Goal: Information Seeking & Learning: Find contact information

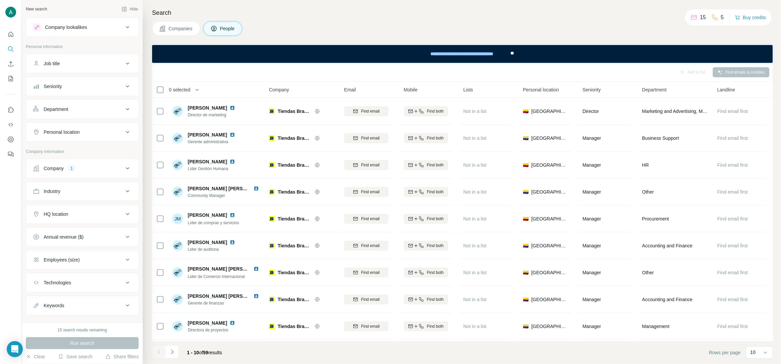
click at [65, 89] on div "Seniority" at bounding box center [78, 86] width 91 height 7
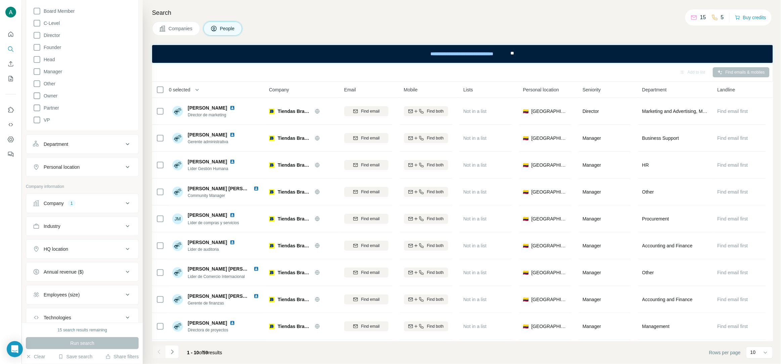
scroll to position [106, 0]
click at [102, 183] on button "Company 1" at bounding box center [82, 189] width 112 height 16
click at [72, 220] on icon "button" at bounding box center [71, 221] width 5 height 5
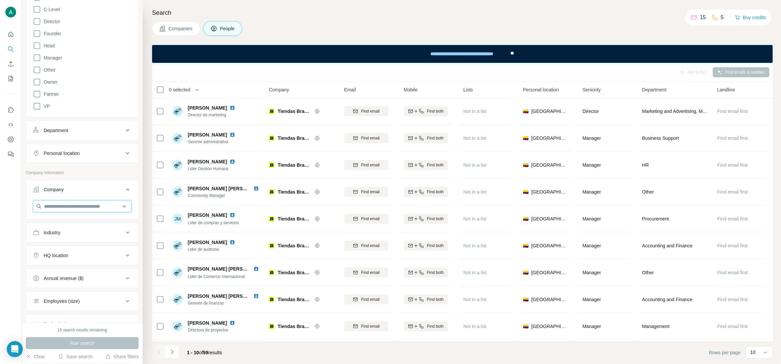
click at [67, 210] on input "text" at bounding box center [82, 206] width 99 height 12
type input "**********"
click at [80, 221] on div "Wild Fork [DOMAIN_NAME]" at bounding box center [82, 225] width 95 height 18
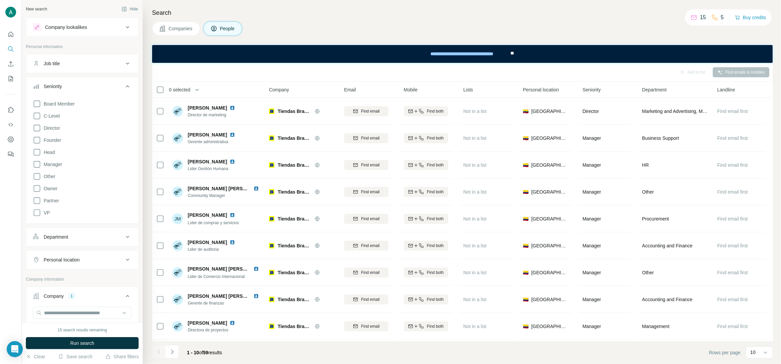
click at [98, 71] on button "Job title" at bounding box center [82, 63] width 112 height 16
click at [70, 80] on input "text" at bounding box center [75, 80] width 85 height 12
paste input "*********"
type input "*********"
click at [126, 81] on icon "button" at bounding box center [126, 80] width 5 height 4
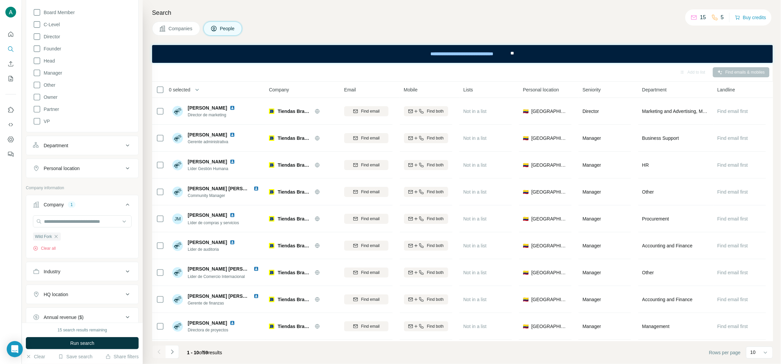
scroll to position [137, 0]
click at [85, 341] on span "Run search" at bounding box center [82, 343] width 24 height 7
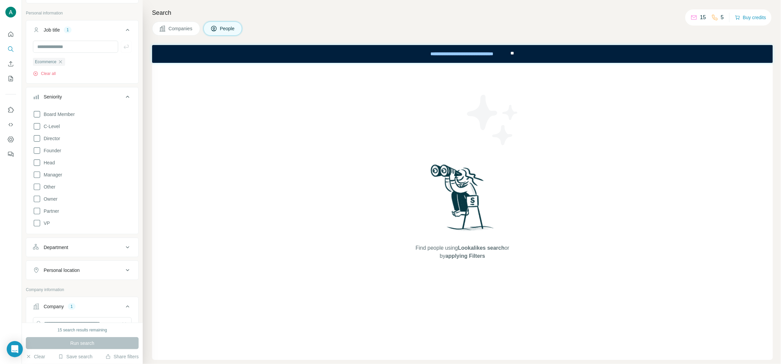
scroll to position [22, 0]
click at [61, 75] on icon "button" at bounding box center [60, 73] width 5 height 5
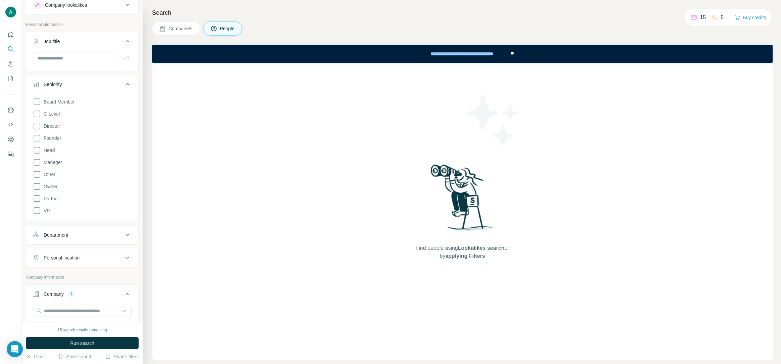
click at [126, 236] on icon at bounding box center [128, 235] width 8 height 8
click at [126, 235] on icon at bounding box center [128, 235] width 8 height 8
click at [115, 258] on div "Personal location" at bounding box center [78, 257] width 91 height 7
click at [78, 238] on button "Department" at bounding box center [82, 235] width 112 height 16
click at [110, 229] on button "Department" at bounding box center [82, 236] width 112 height 19
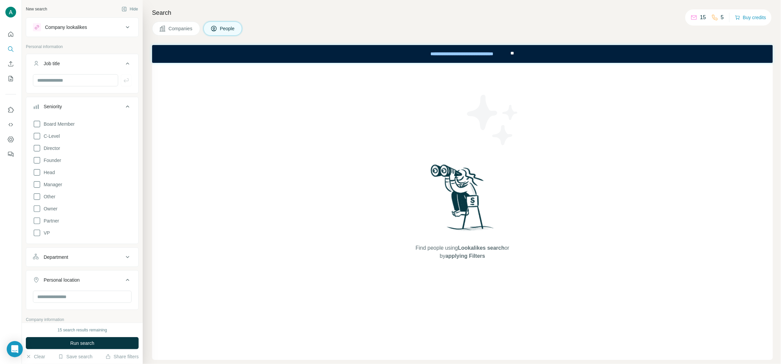
click at [130, 112] on button "Seniority" at bounding box center [82, 107] width 112 height 19
click at [129, 136] on button "Department" at bounding box center [82, 129] width 112 height 16
click at [76, 148] on input at bounding box center [78, 145] width 83 height 7
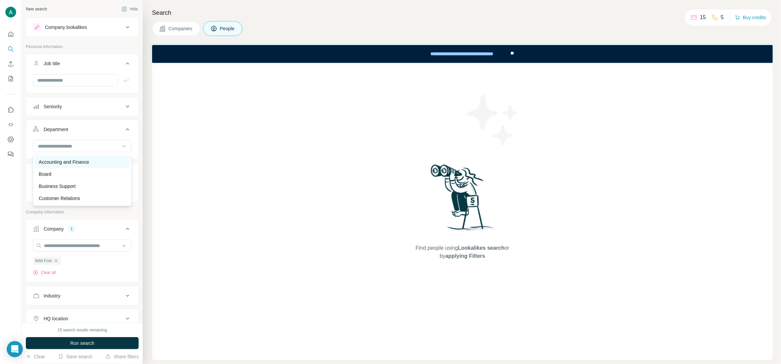
click at [76, 160] on p "Accounting and Finance" at bounding box center [64, 162] width 50 height 7
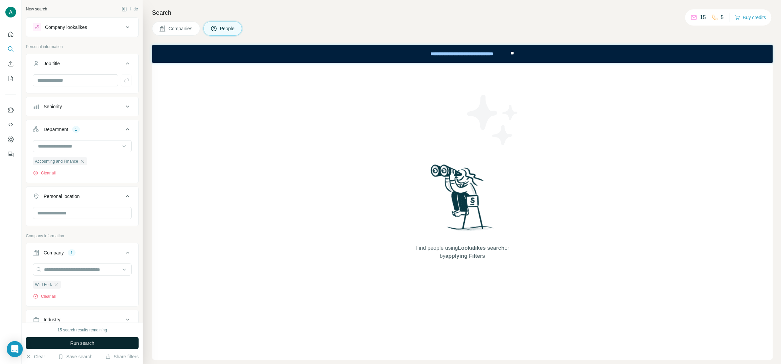
click at [84, 349] on button "Run search" at bounding box center [82, 343] width 113 height 12
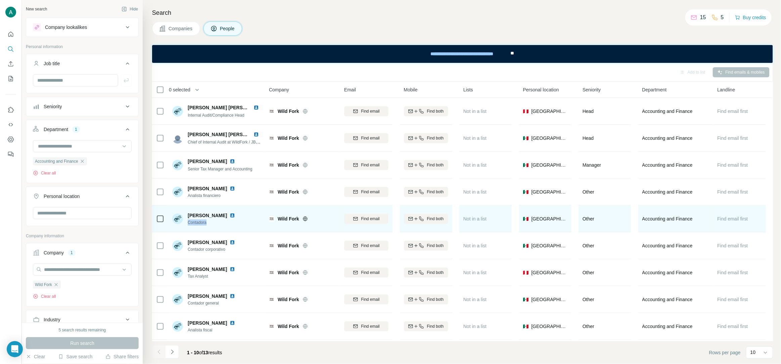
drag, startPoint x: 215, startPoint y: 224, endPoint x: 186, endPoint y: 226, distance: 29.3
click at [186, 226] on div "[PERSON_NAME] Contadora" at bounding box center [216, 218] width 89 height 18
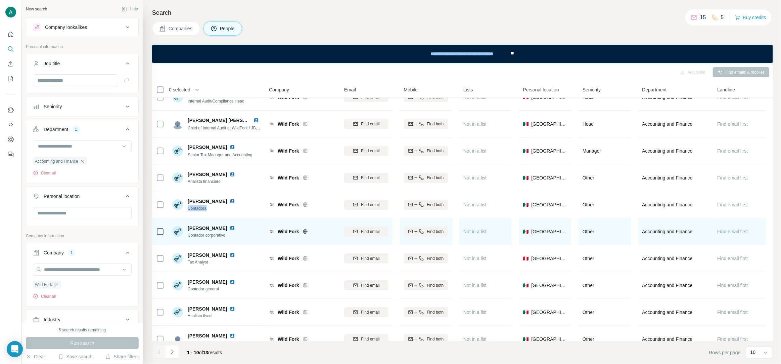
scroll to position [26, 0]
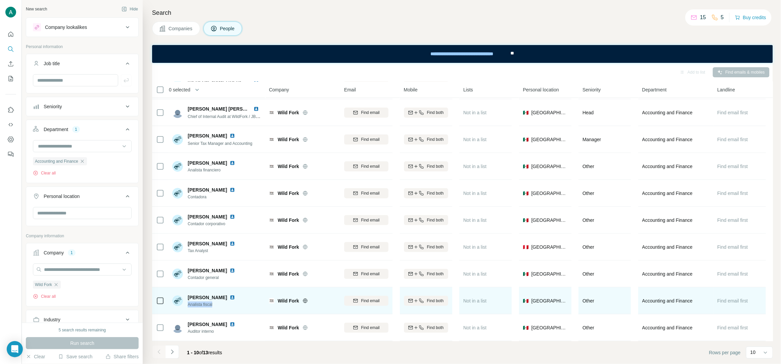
drag, startPoint x: 216, startPoint y: 307, endPoint x: 186, endPoint y: 306, distance: 29.9
click at [186, 306] on div "[PERSON_NAME] Analista fiscal" at bounding box center [204, 300] width 65 height 13
copy span "Analista fiscal"
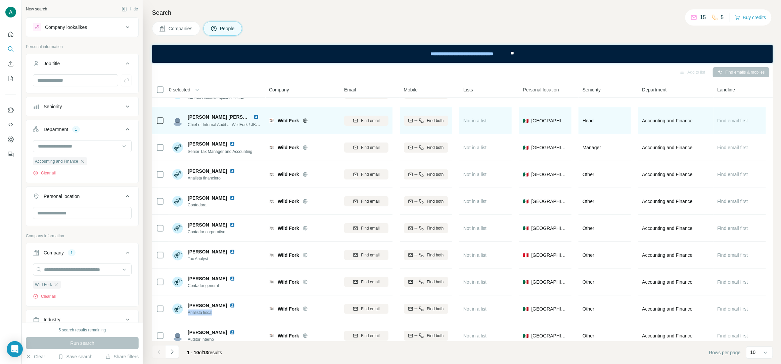
scroll to position [0, 0]
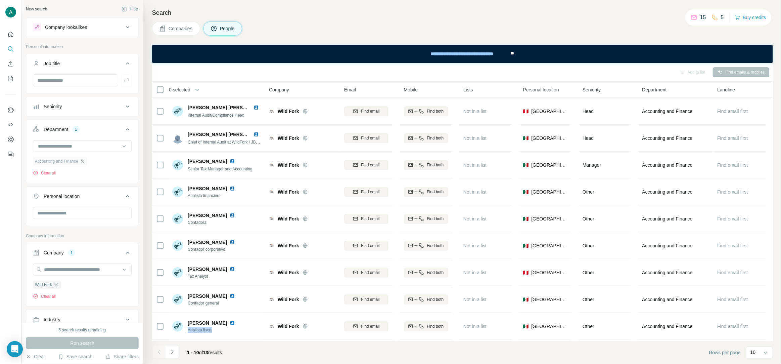
click at [84, 161] on icon "button" at bounding box center [82, 161] width 3 height 3
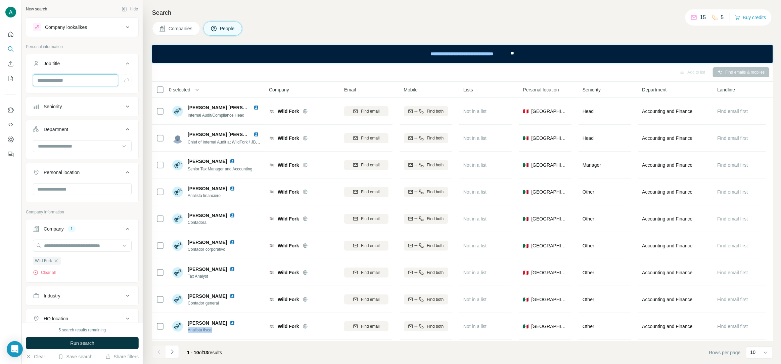
click at [66, 81] on input "text" at bounding box center [75, 80] width 85 height 12
type input "********"
click at [128, 79] on icon "button" at bounding box center [126, 80] width 7 height 7
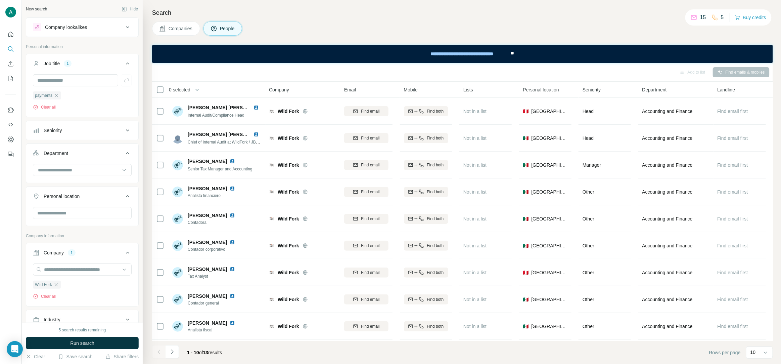
click at [76, 345] on span "Run search" at bounding box center [82, 343] width 24 height 7
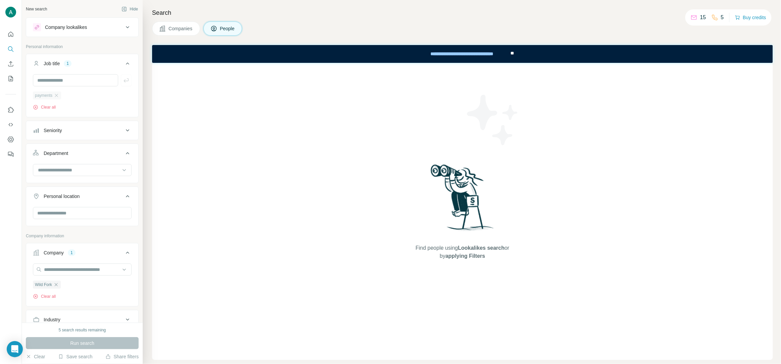
click at [61, 96] on div "payments" at bounding box center [47, 95] width 28 height 8
click at [58, 96] on icon "button" at bounding box center [56, 95] width 5 height 5
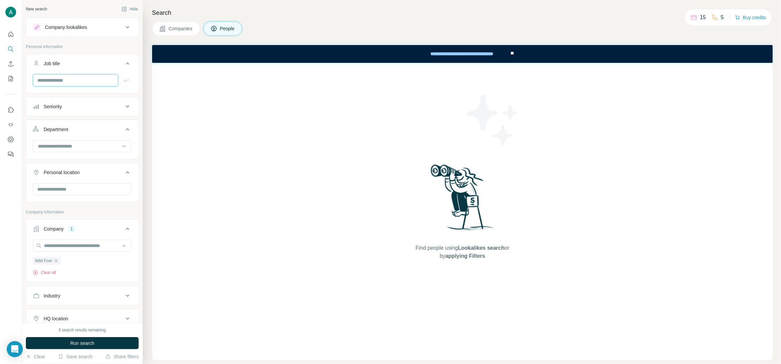
click at [64, 78] on input "text" at bounding box center [75, 80] width 85 height 12
click at [97, 84] on input "text" at bounding box center [75, 80] width 85 height 12
click at [81, 149] on input at bounding box center [78, 145] width 83 height 7
click at [69, 182] on div "R&D" at bounding box center [82, 184] width 87 height 7
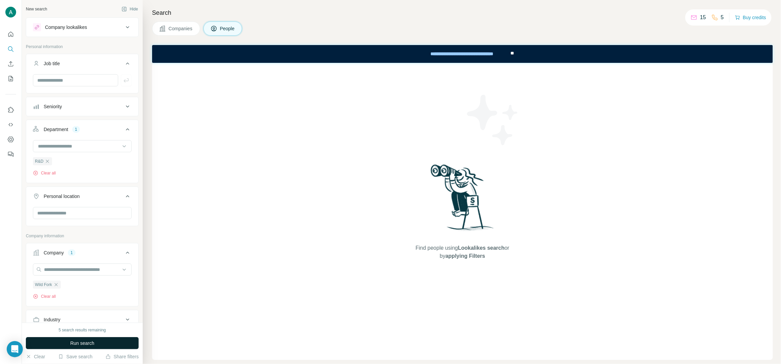
click at [80, 345] on span "Run search" at bounding box center [82, 343] width 24 height 7
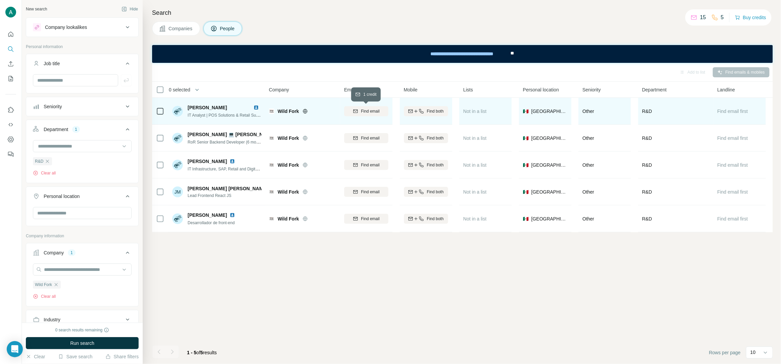
click at [367, 109] on span "Find email" at bounding box center [370, 111] width 18 height 6
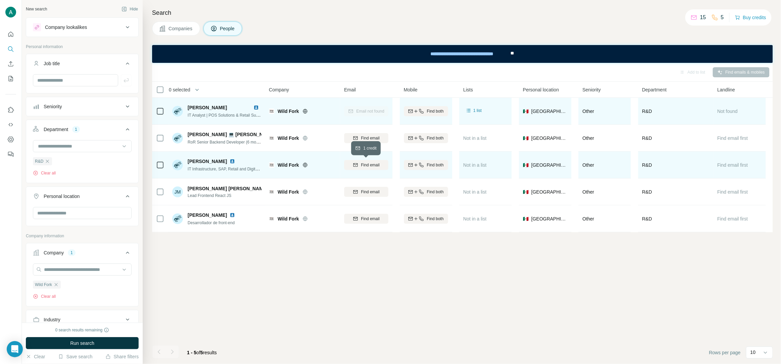
click at [362, 165] on span "Find email" at bounding box center [370, 165] width 18 height 6
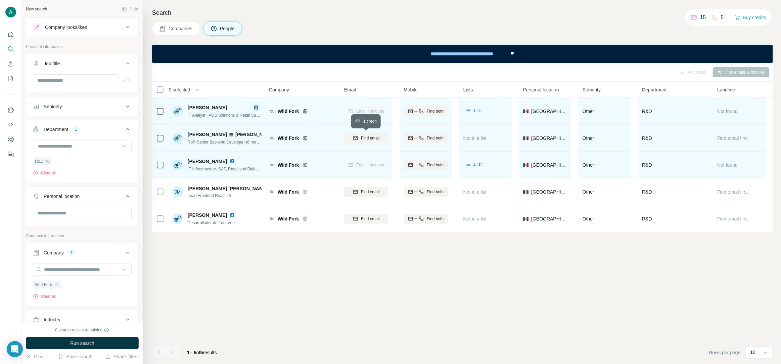
click at [361, 136] on span "Find email" at bounding box center [370, 138] width 18 height 6
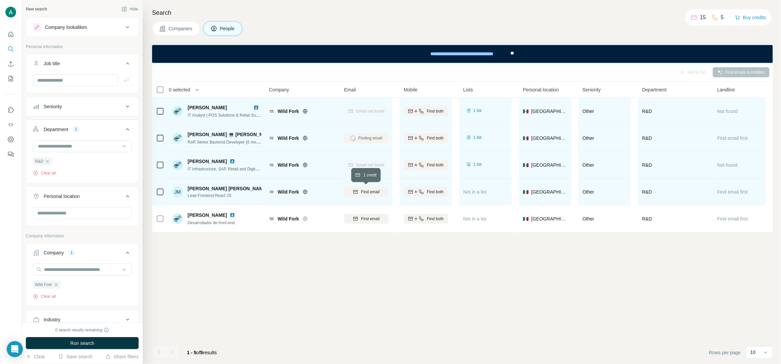
click at [372, 194] on span "Find email" at bounding box center [370, 192] width 18 height 6
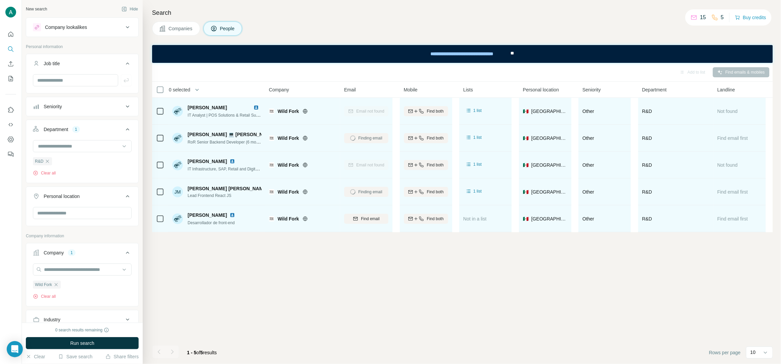
click at [370, 225] on div "Find email" at bounding box center [366, 218] width 44 height 18
click at [369, 218] on span "Find email" at bounding box center [370, 219] width 18 height 6
